Goal: Book appointment/travel/reservation

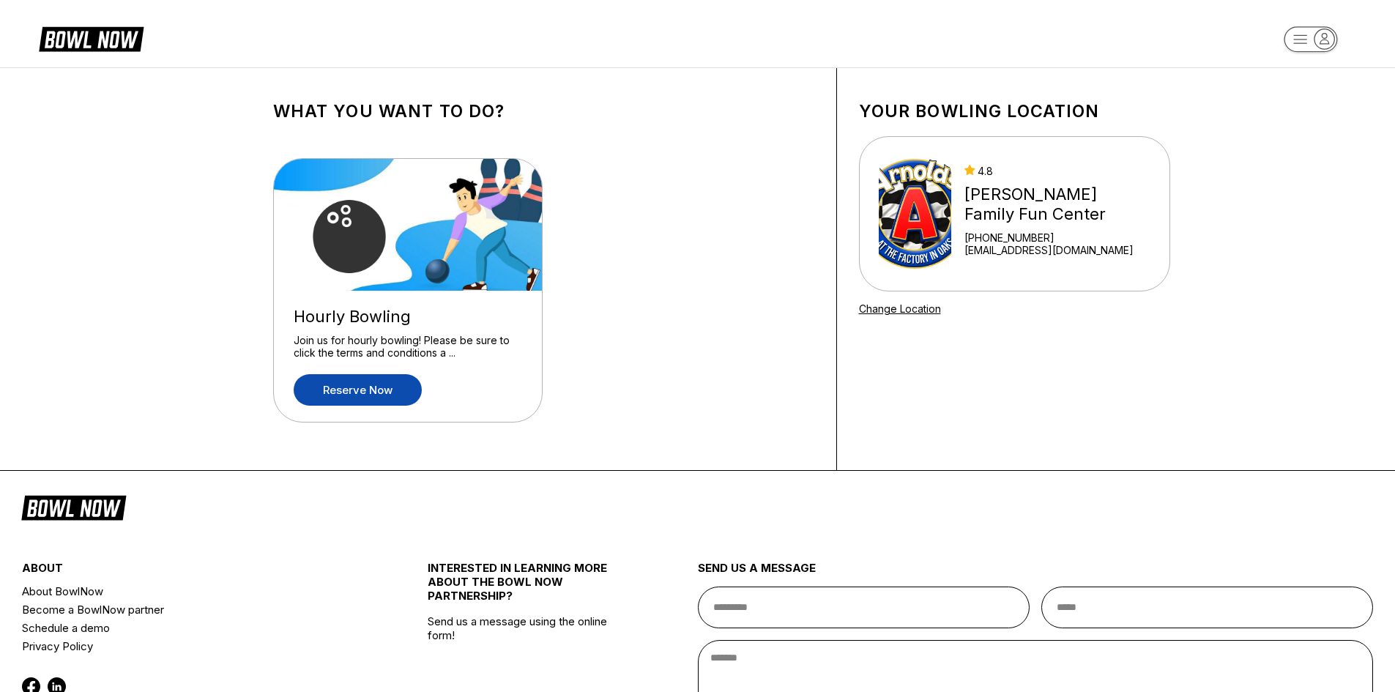
click at [334, 383] on link "Reserve now" at bounding box center [358, 389] width 128 height 31
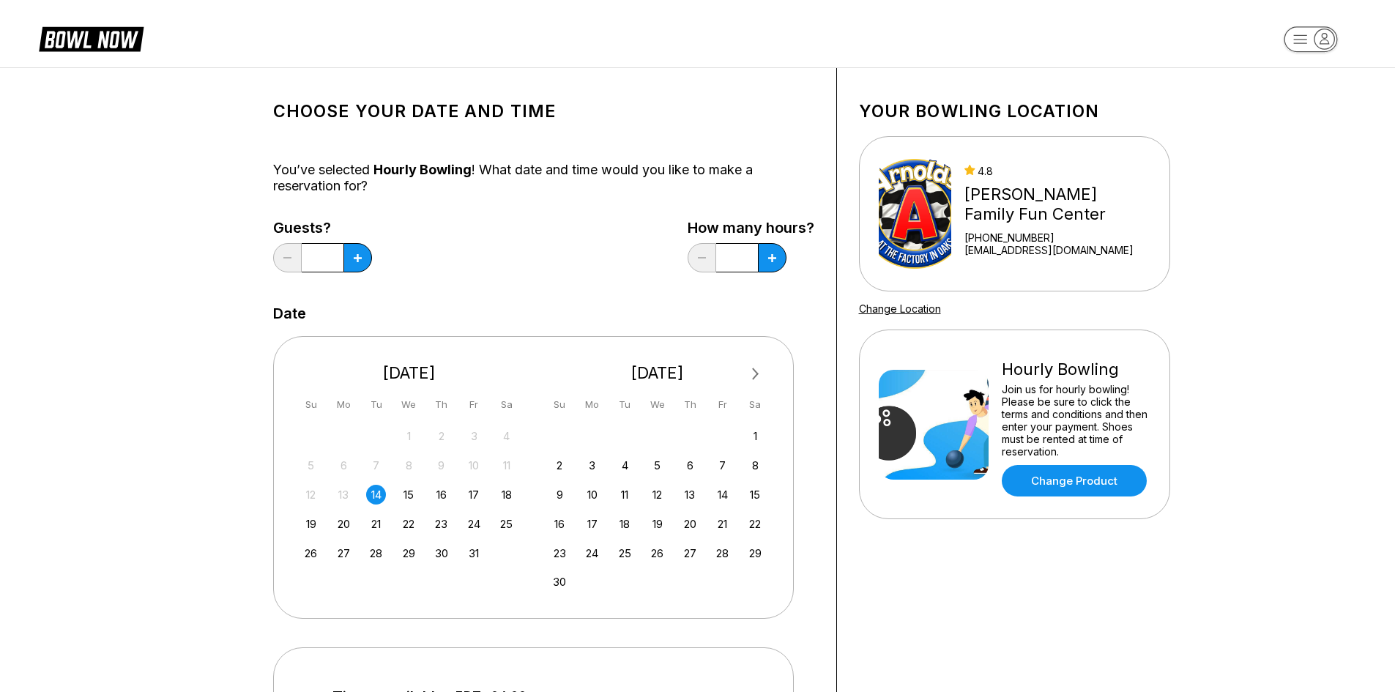
click at [327, 252] on input "*" at bounding box center [323, 257] width 42 height 29
drag, startPoint x: 327, startPoint y: 252, endPoint x: 312, endPoint y: 253, distance: 14.7
click at [312, 253] on input "*" at bounding box center [323, 257] width 42 height 29
click at [349, 266] on button at bounding box center [357, 257] width 29 height 29
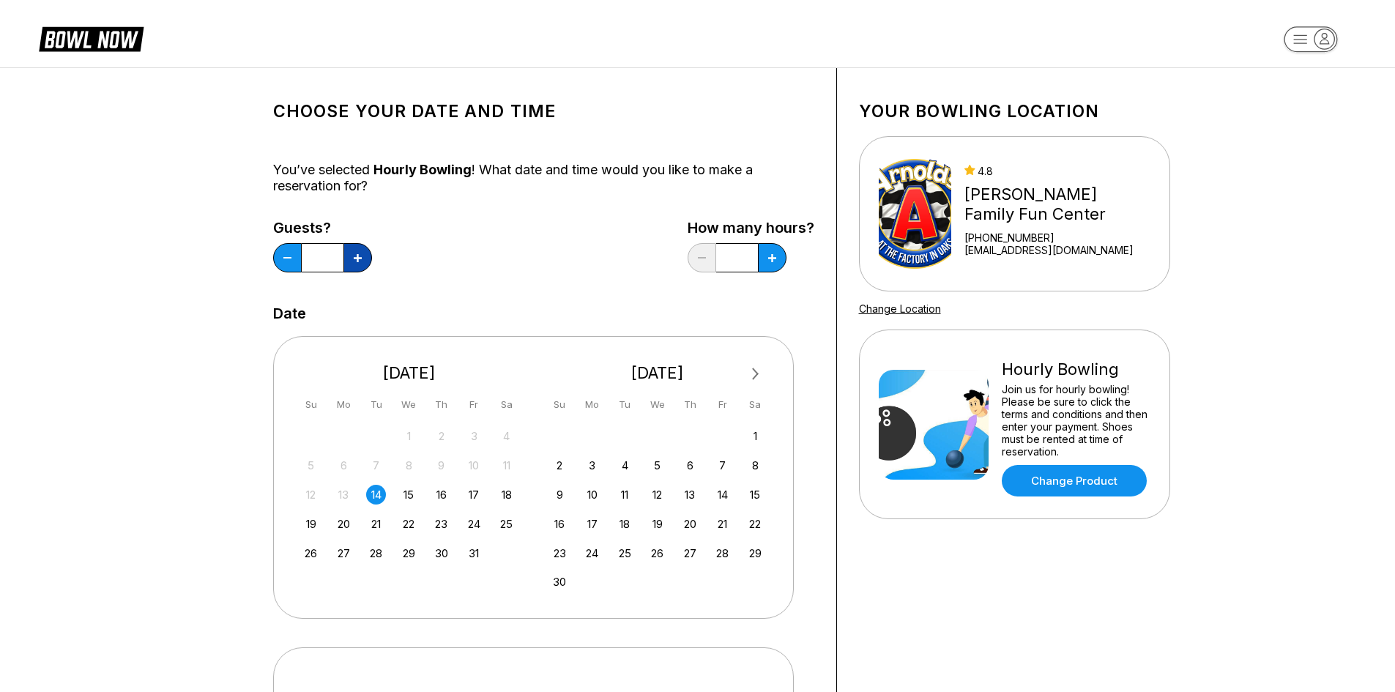
click at [349, 266] on button at bounding box center [357, 257] width 29 height 29
click at [354, 266] on button at bounding box center [357, 257] width 29 height 29
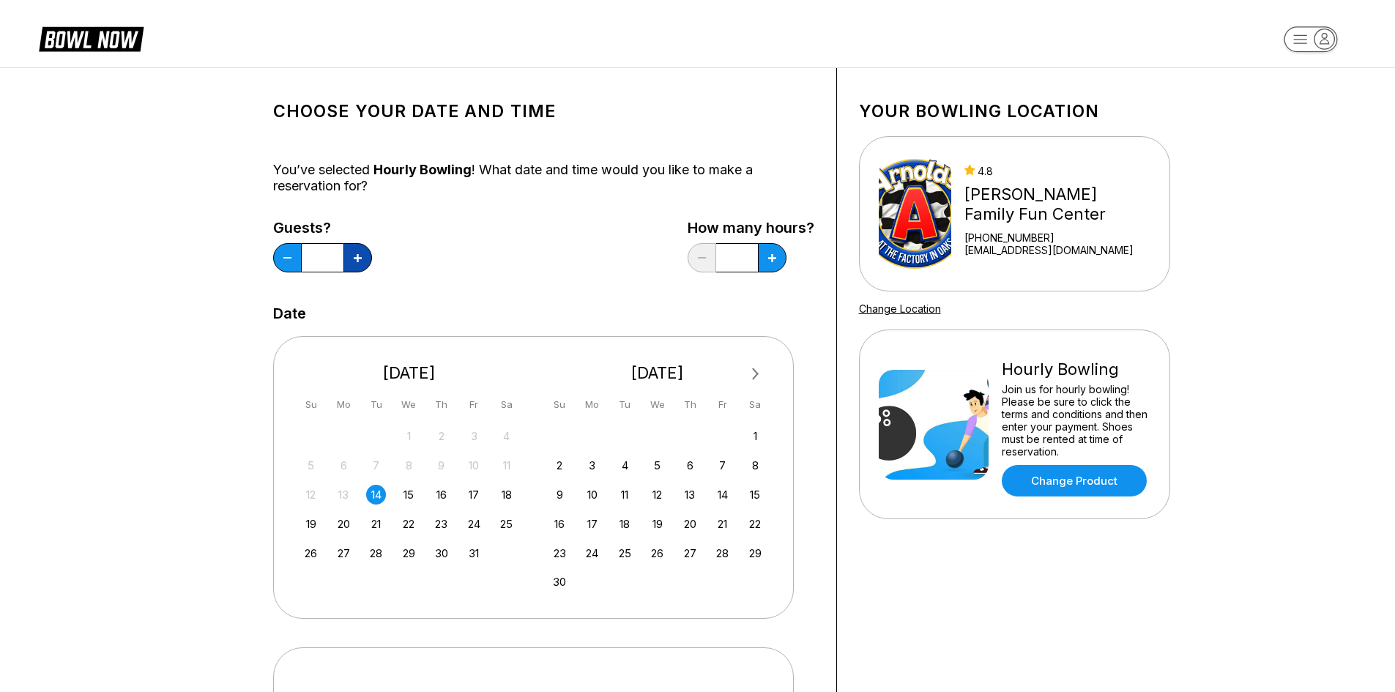
click at [354, 266] on button at bounding box center [357, 257] width 29 height 29
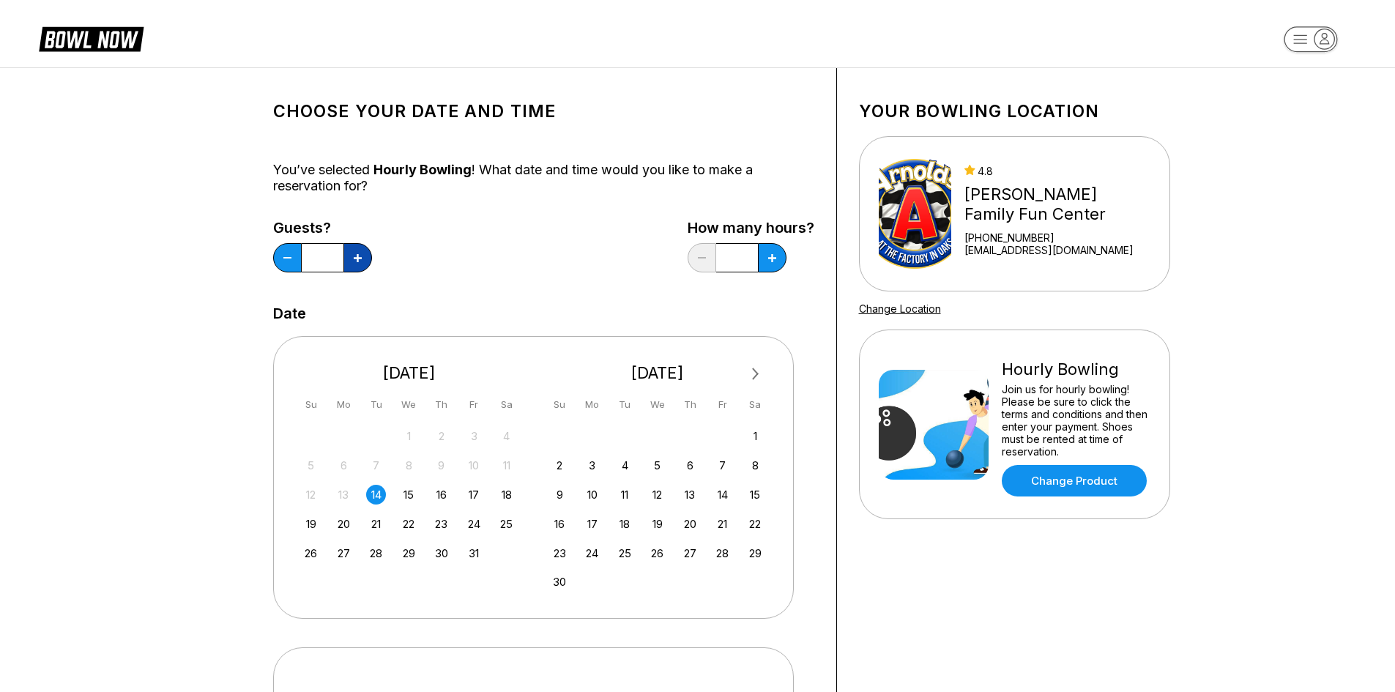
click at [354, 266] on button at bounding box center [357, 257] width 29 height 29
click at [359, 266] on button at bounding box center [357, 257] width 29 height 29
click at [362, 266] on button at bounding box center [357, 257] width 29 height 29
click at [370, 262] on button at bounding box center [357, 257] width 29 height 29
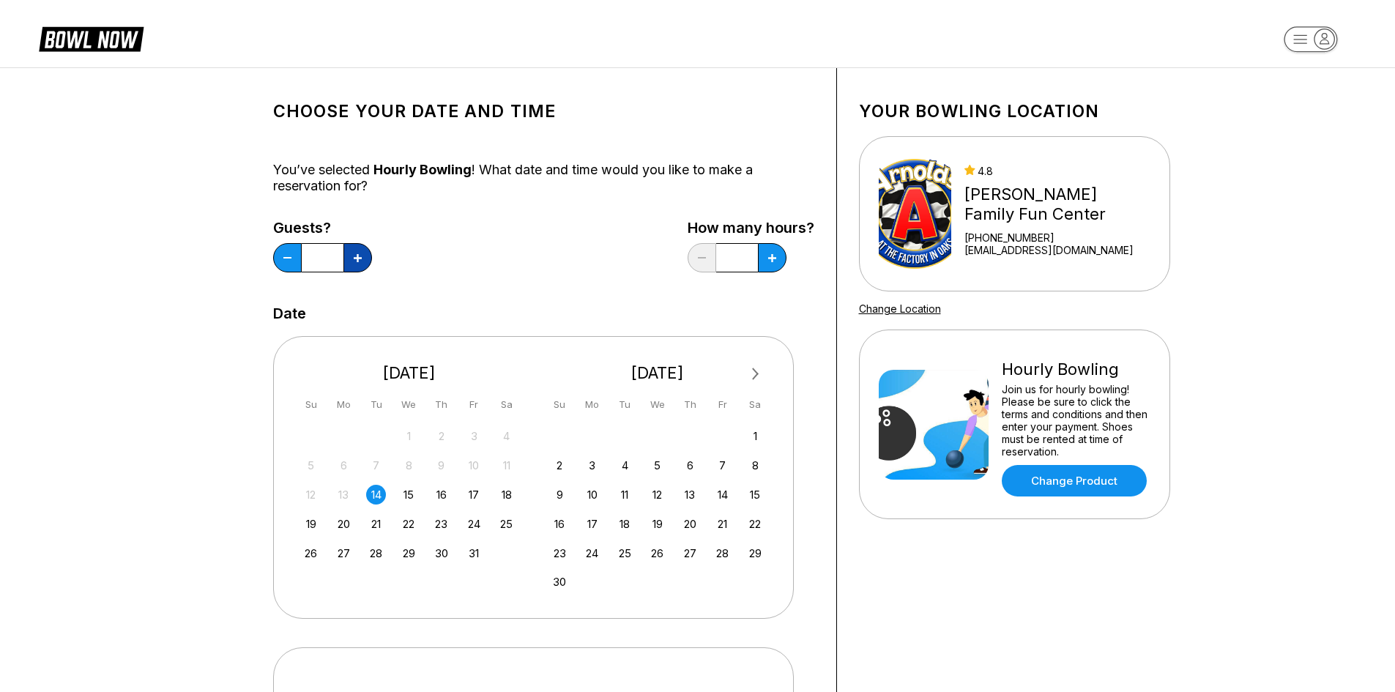
click at [370, 262] on button at bounding box center [357, 257] width 29 height 29
type input "**"
click at [312, 556] on div "26" at bounding box center [311, 553] width 20 height 20
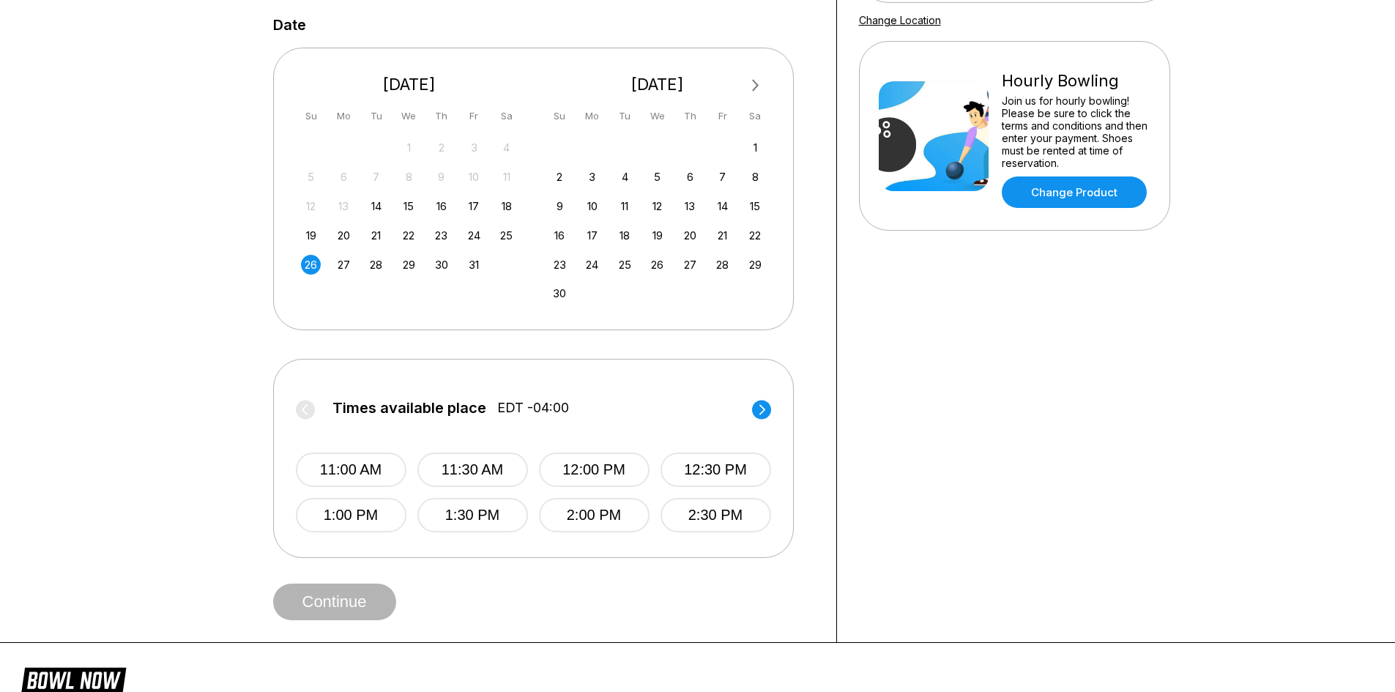
scroll to position [366, 0]
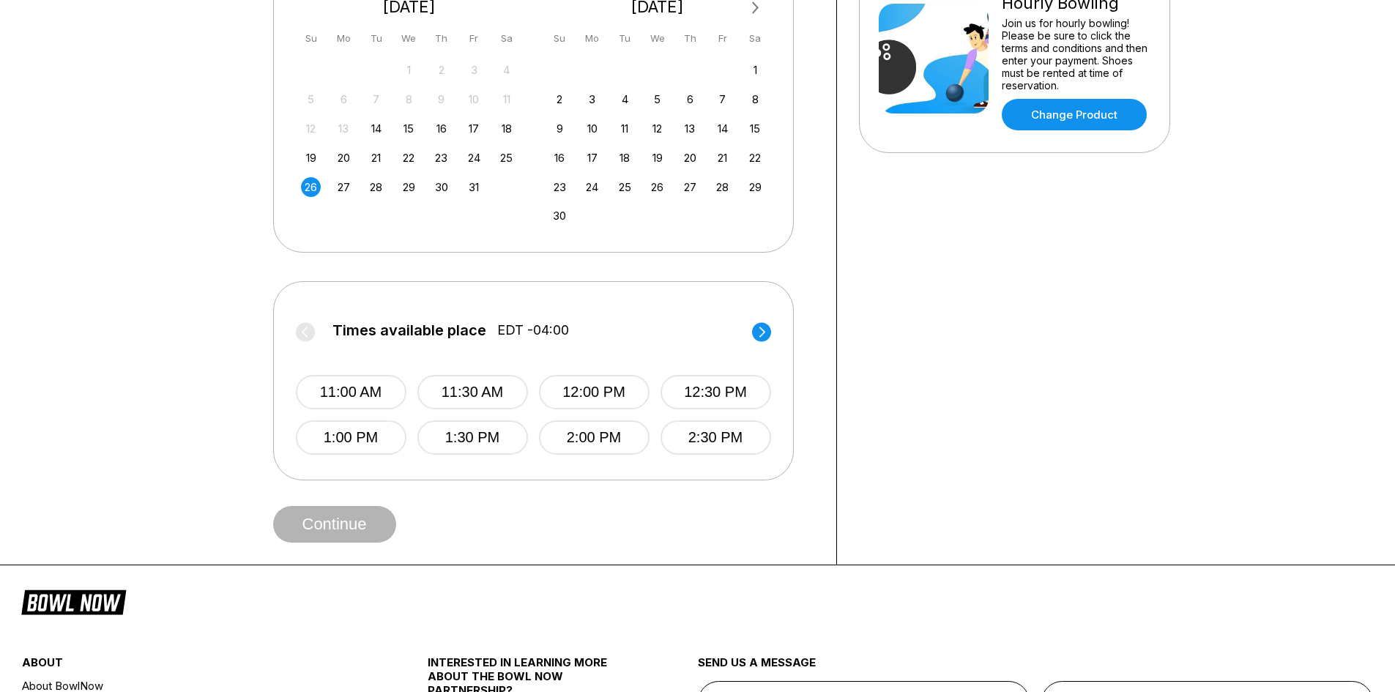
click at [757, 330] on circle at bounding box center [761, 331] width 19 height 19
click at [589, 392] on button "4:00 PM" at bounding box center [594, 392] width 111 height 34
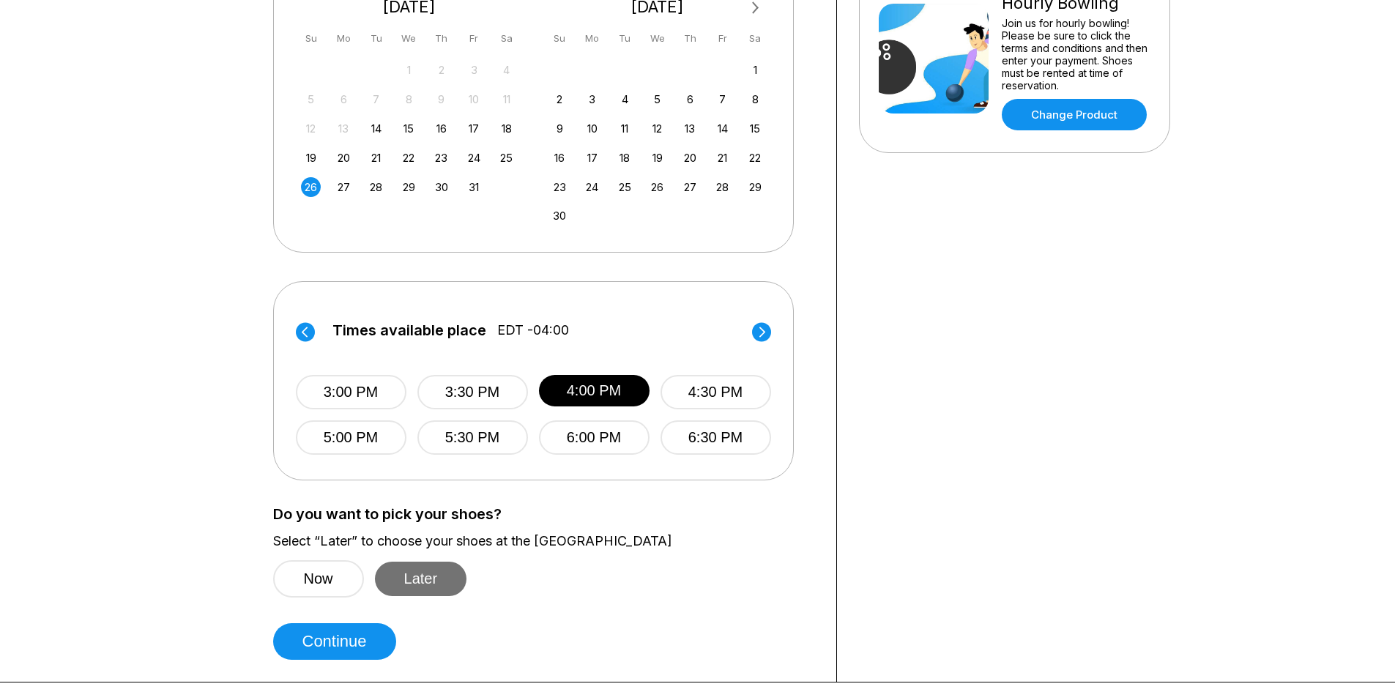
click at [428, 582] on button "Later" at bounding box center [421, 578] width 92 height 34
click at [343, 647] on button "Continue" at bounding box center [334, 641] width 123 height 37
select select "**"
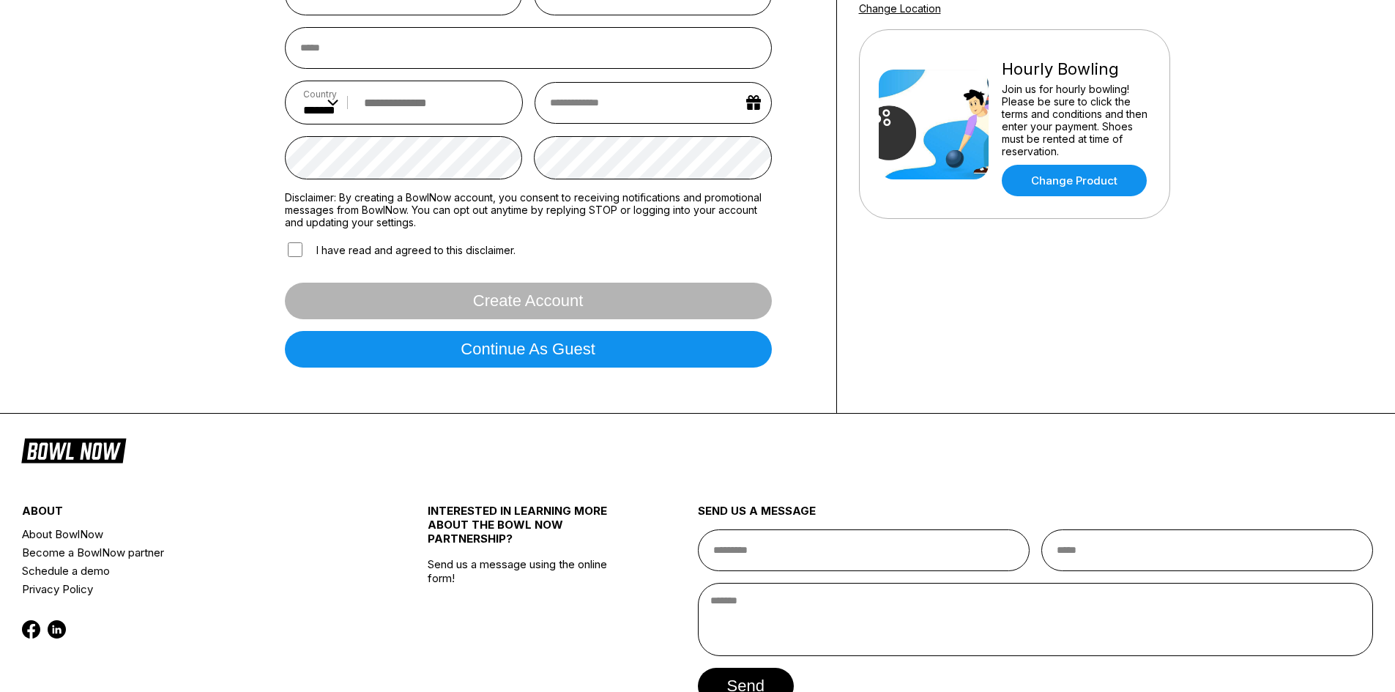
scroll to position [397, 0]
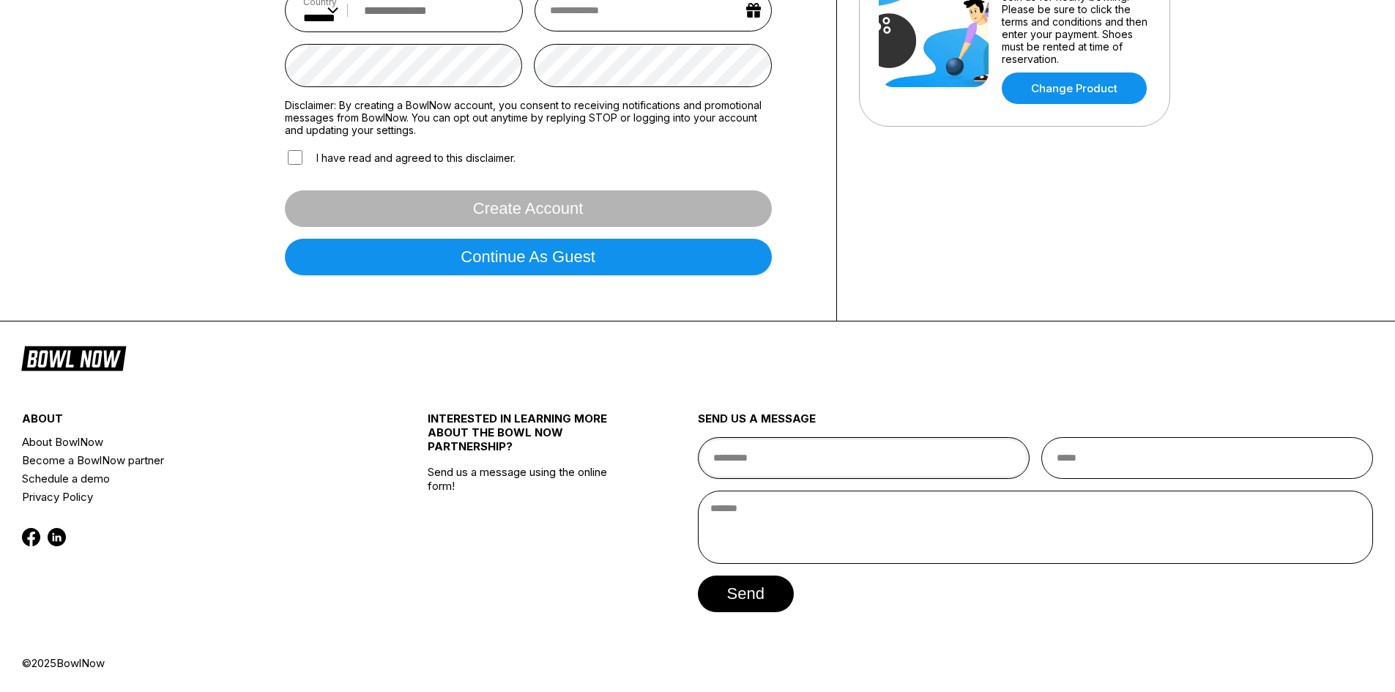
click at [851, 463] on input "text" at bounding box center [864, 458] width 332 height 42
click at [818, 452] on input "*********" at bounding box center [864, 458] width 332 height 42
type input "**********"
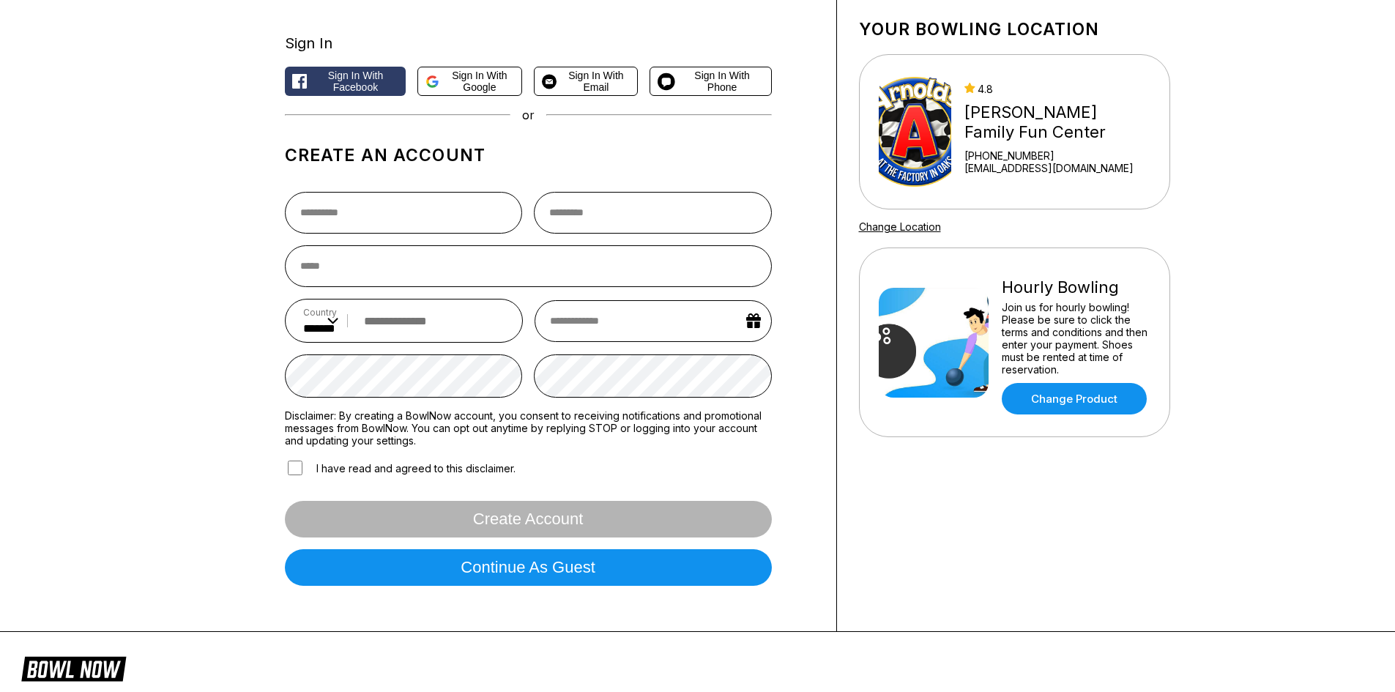
scroll to position [0, 0]
